Goal: Transaction & Acquisition: Purchase product/service

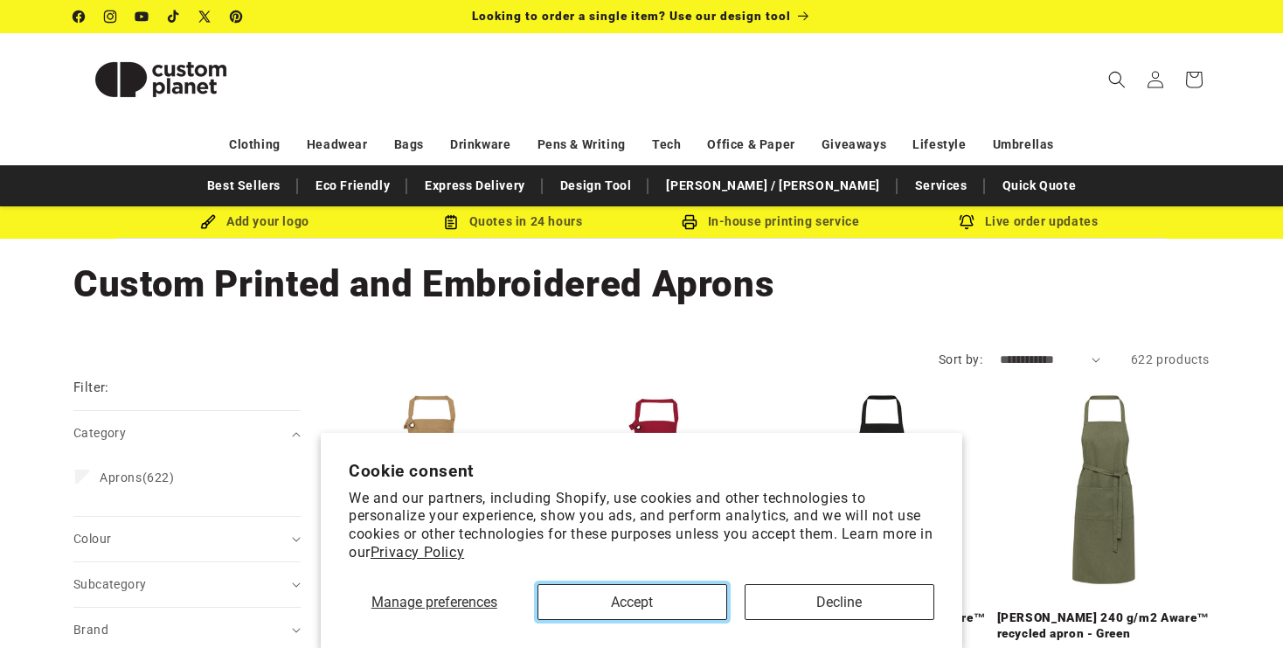
click at [643, 608] on button "Accept" at bounding box center [633, 602] width 190 height 36
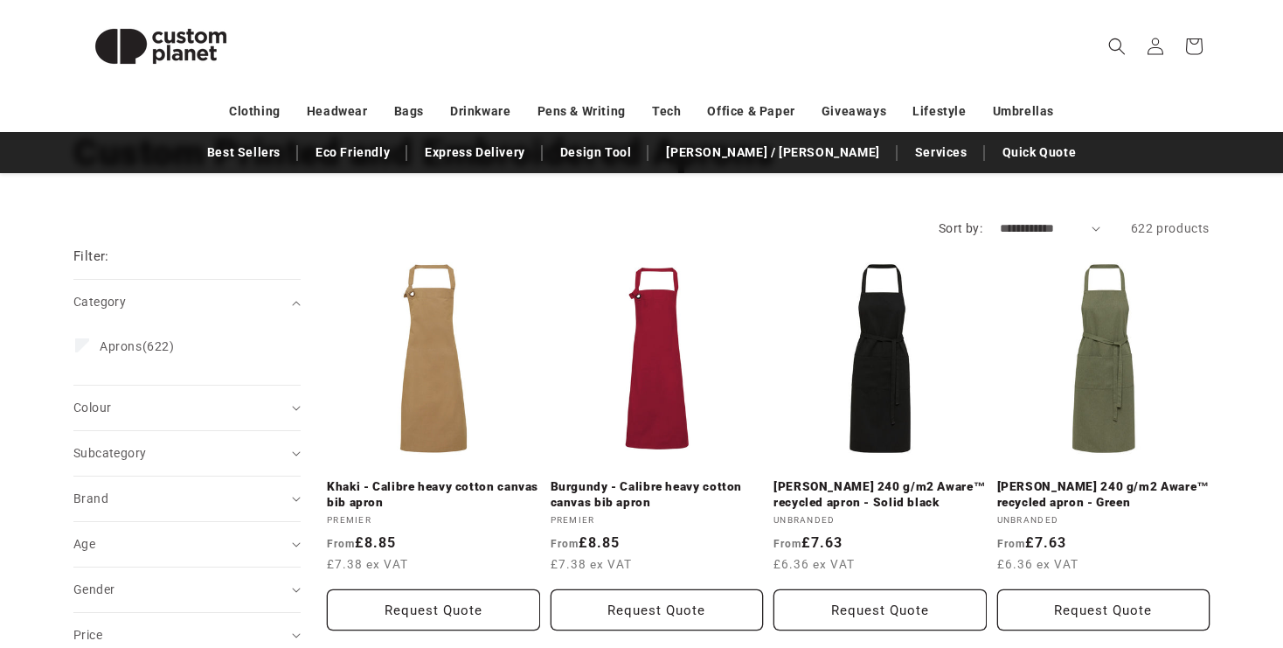
scroll to position [133, 0]
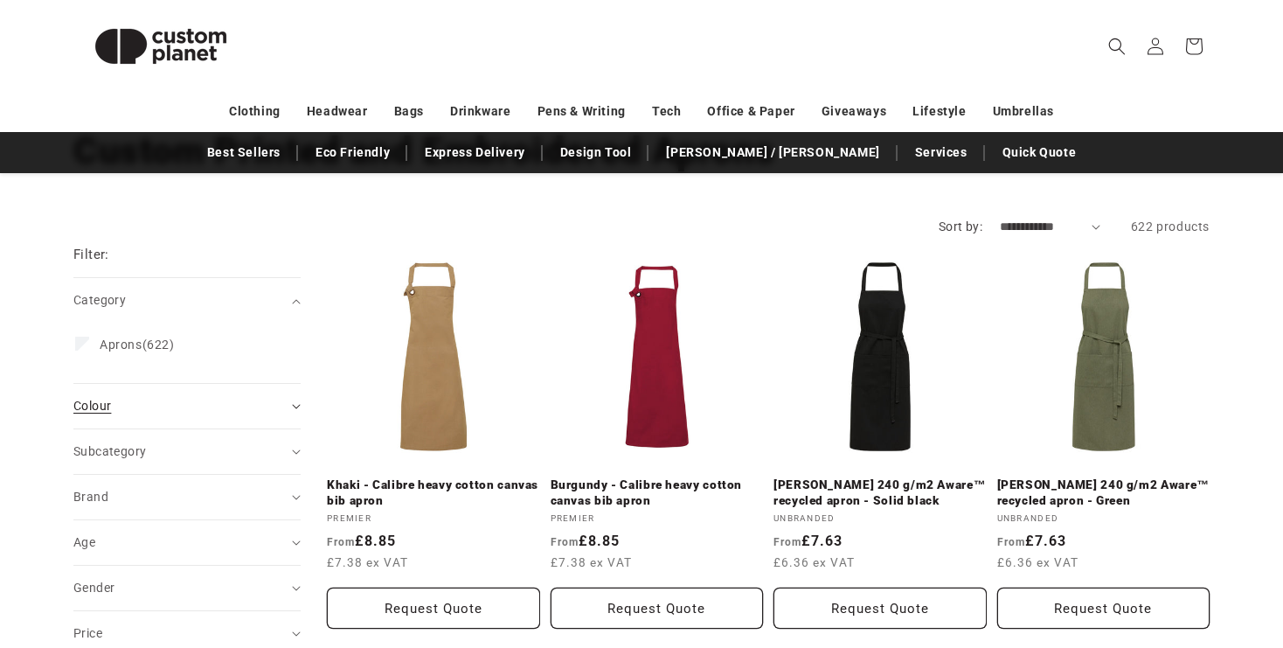
click at [169, 403] on div "Colour (0)" at bounding box center [179, 406] width 212 height 18
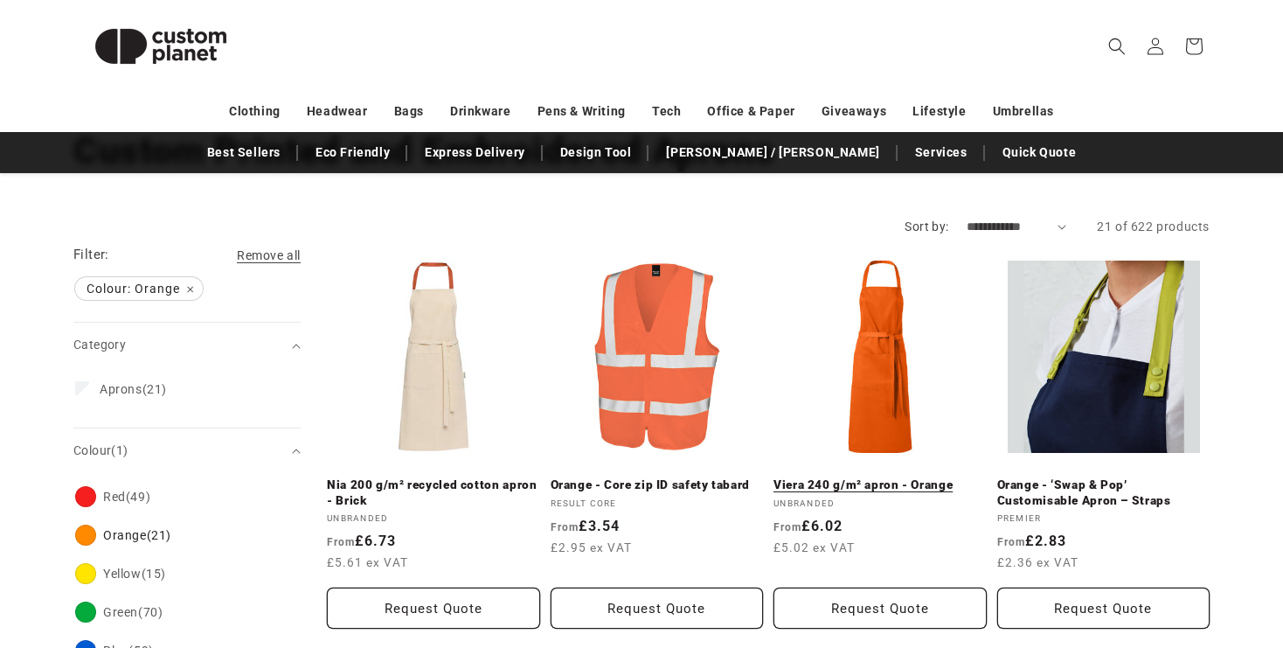
click at [887, 477] on link "Viera 240 g/m² apron - Orange" at bounding box center [880, 485] width 213 height 16
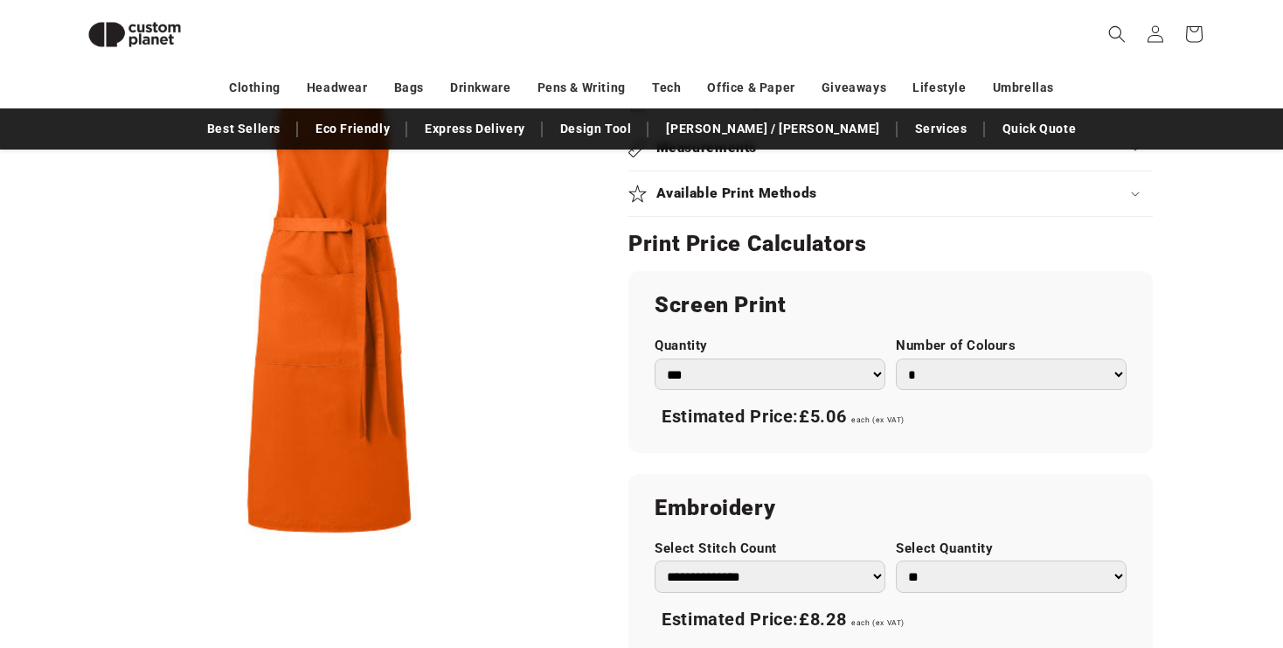
scroll to position [839, 0]
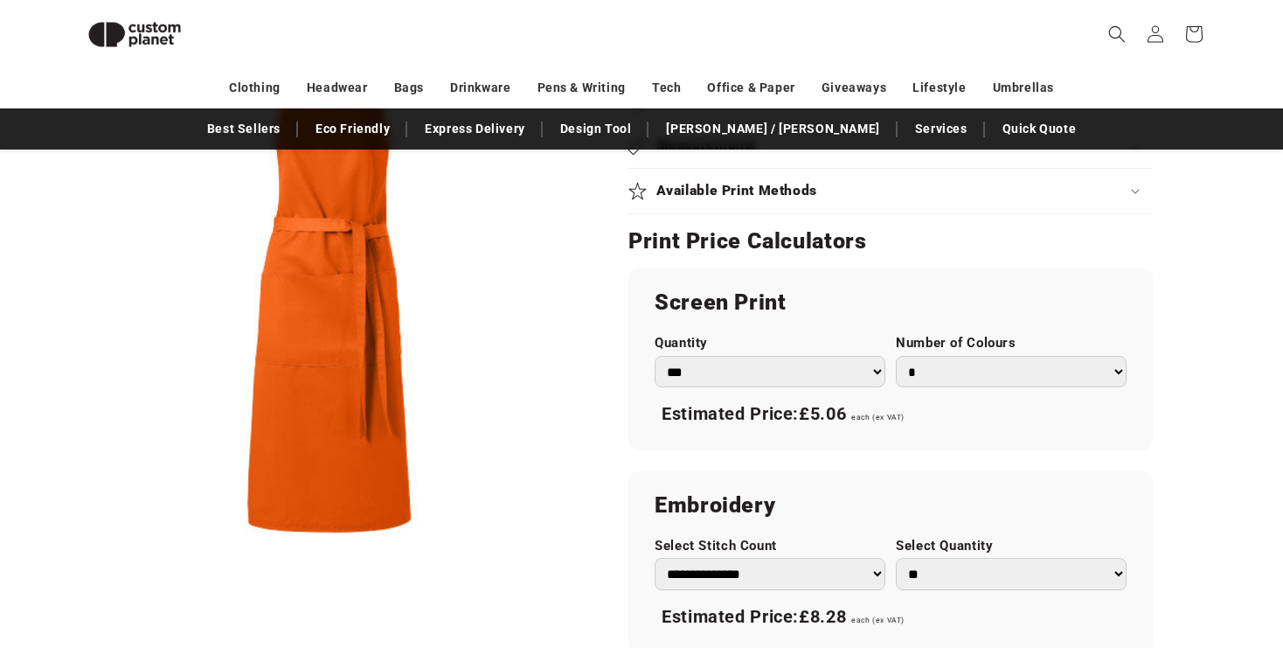
click at [753, 375] on select "*** *** *** **** **** **** ***** *****" at bounding box center [770, 372] width 231 height 32
click at [920, 413] on div "Estimated Price: £5.06 each (ex VAT)" at bounding box center [891, 414] width 472 height 37
click at [918, 376] on select "* * * * * * *" at bounding box center [1011, 372] width 231 height 32
click at [896, 356] on select "* * * * * * *" at bounding box center [1011, 372] width 231 height 32
click at [920, 372] on select "* * * * * * *" at bounding box center [1011, 372] width 231 height 32
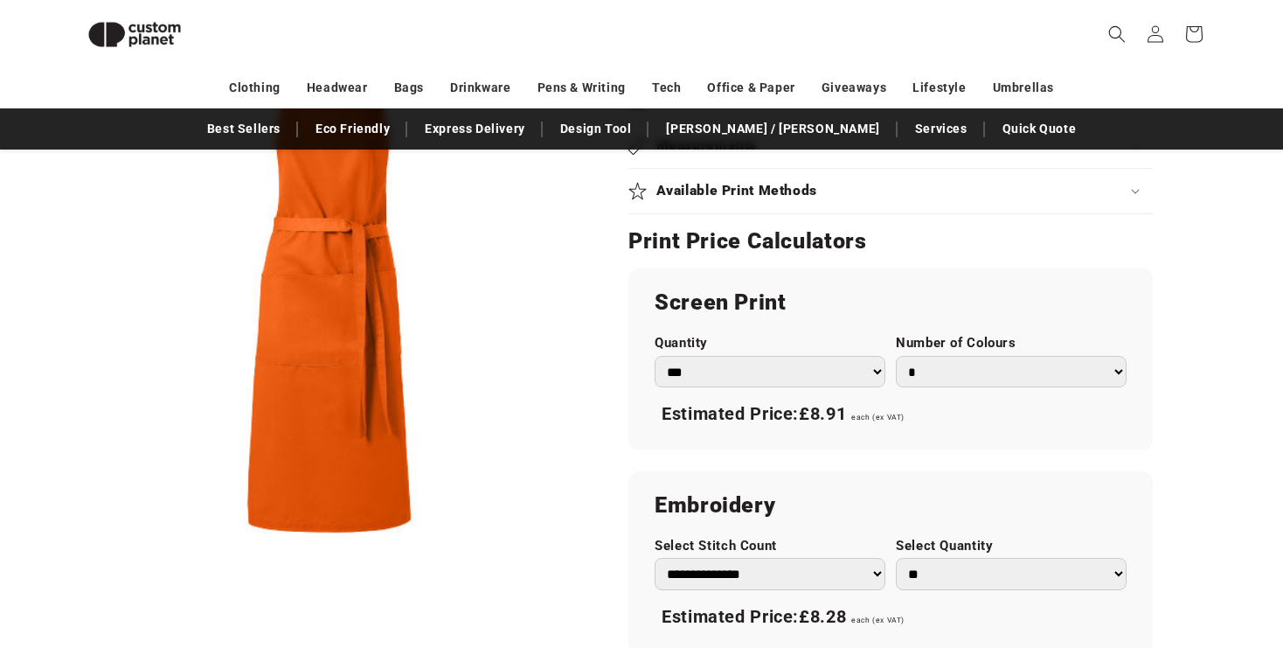
select select "*"
click at [896, 356] on select "* * * * * * *" at bounding box center [1011, 372] width 231 height 32
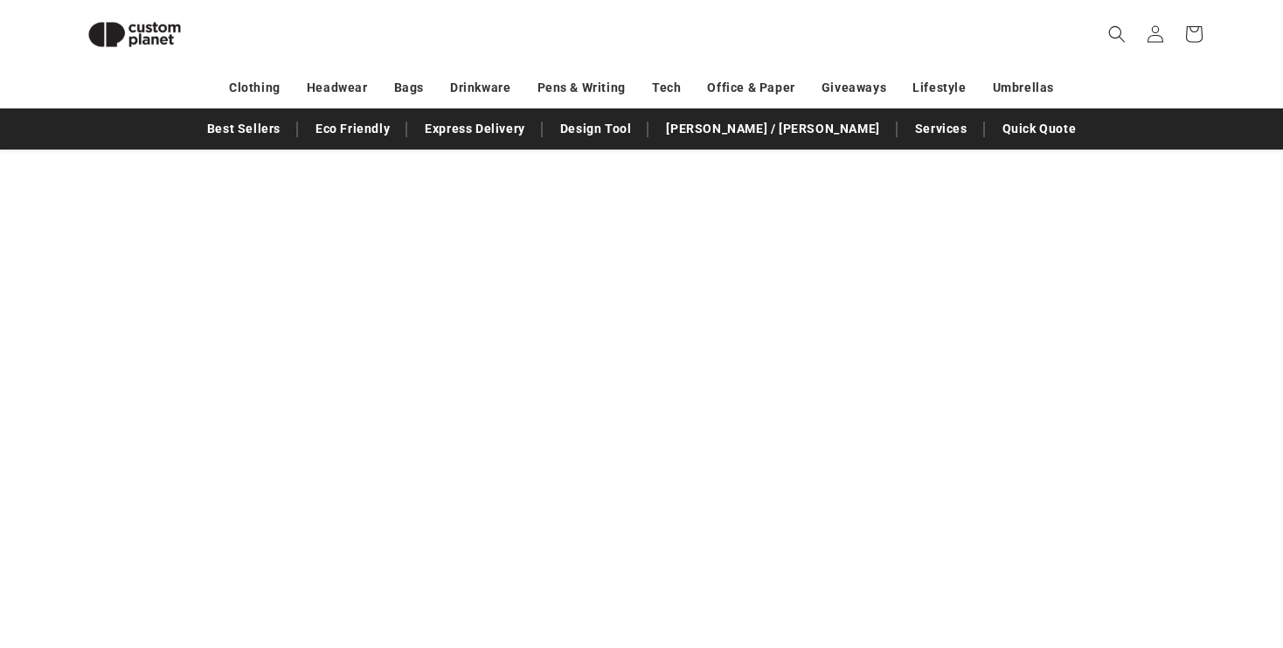
scroll to position [1849, 0]
